Goal: Information Seeking & Learning: Learn about a topic

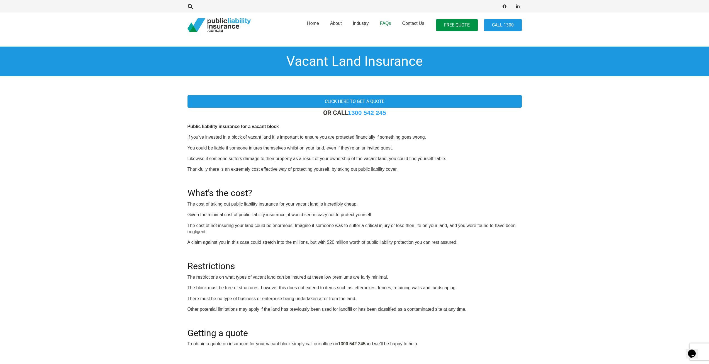
click at [390, 24] on span "FAQs" at bounding box center [385, 23] width 11 height 5
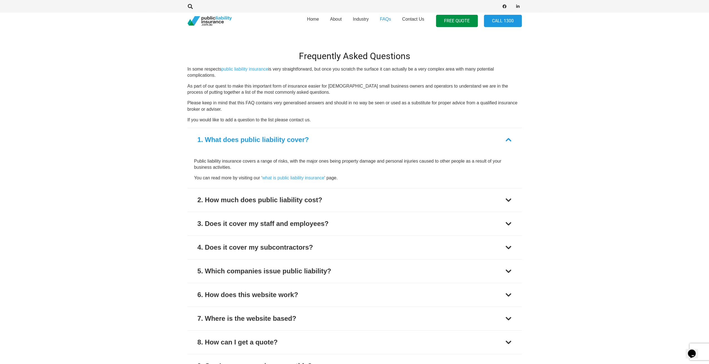
scroll to position [139, 0]
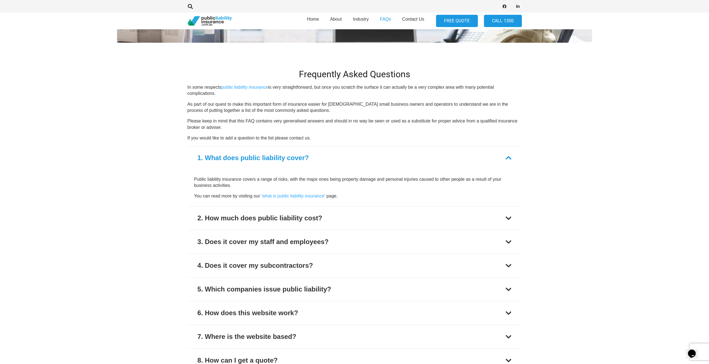
click at [465, 16] on link "FREE QUOTE" at bounding box center [457, 21] width 42 height 13
